Goal: Navigation & Orientation: Understand site structure

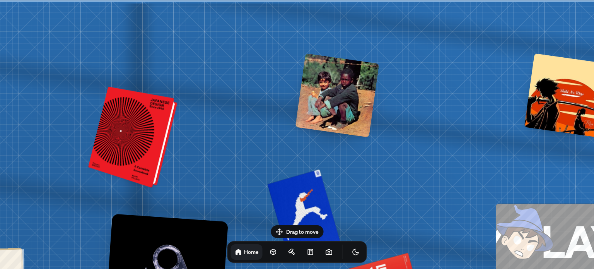
click at [123, 131] on div at bounding box center [134, 137] width 83 height 97
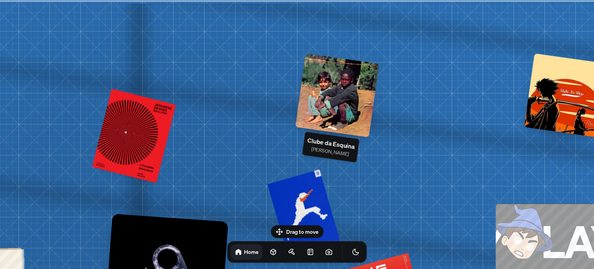
click at [323, 86] on div at bounding box center [338, 95] width 84 height 84
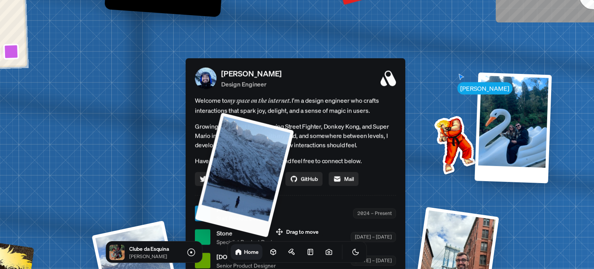
drag, startPoint x: 91, startPoint y: 148, endPoint x: 270, endPoint y: 147, distance: 178.3
click at [270, 147] on div at bounding box center [244, 174] width 99 height 125
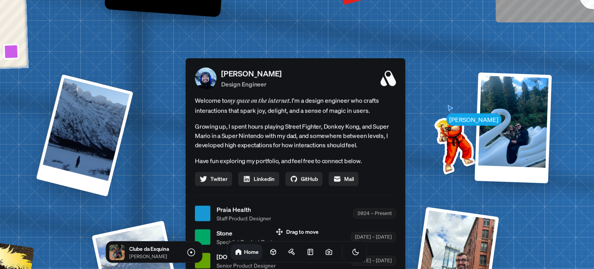
click at [224, 132] on p "Growing up, I spent hours playing Street Fighter, Donkey Kong, and Super Mario …" at bounding box center [295, 135] width 201 height 28
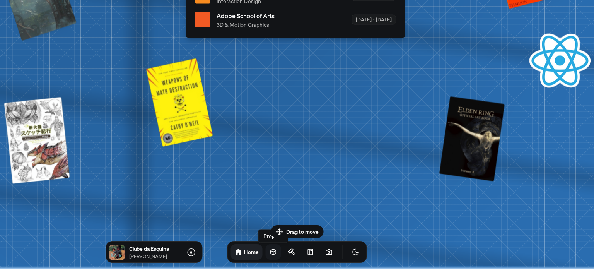
click at [271, 253] on icon at bounding box center [273, 252] width 5 height 6
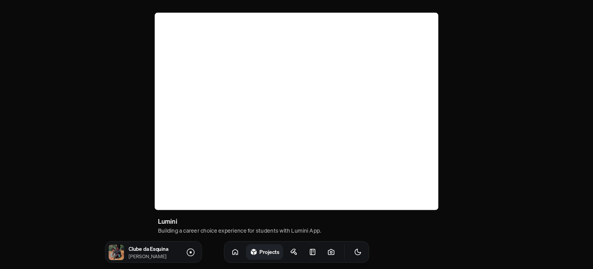
scroll to position [529, 0]
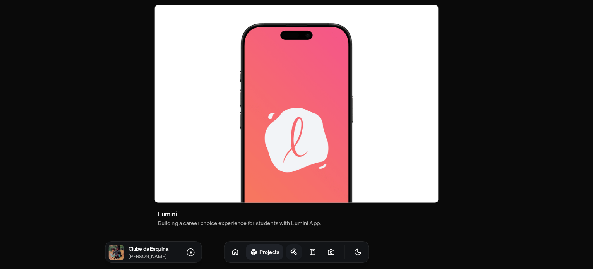
click at [286, 247] on link at bounding box center [293, 251] width 15 height 15
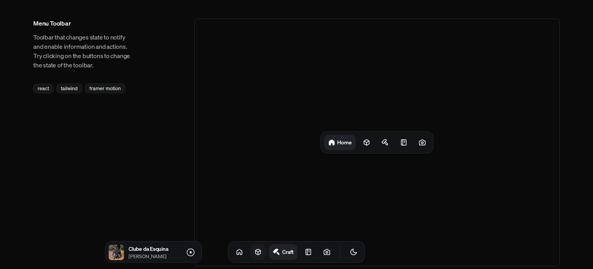
click at [308, 253] on div "Craft" at bounding box center [296, 252] width 137 height 22
click at [319, 253] on link at bounding box center [326, 251] width 15 height 15
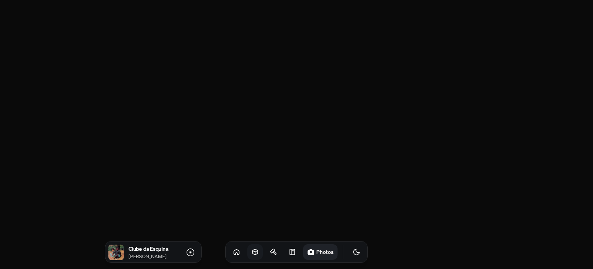
scroll to position [815, 0]
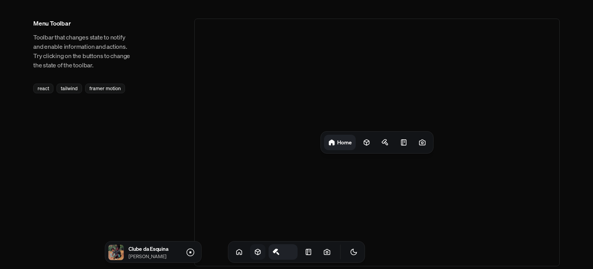
scroll to position [529, 0]
